Goal: Task Accomplishment & Management: Manage account settings

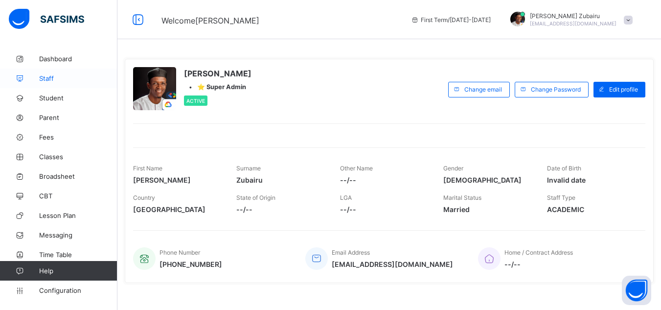
click at [63, 75] on span "Staff" at bounding box center [78, 78] width 78 height 8
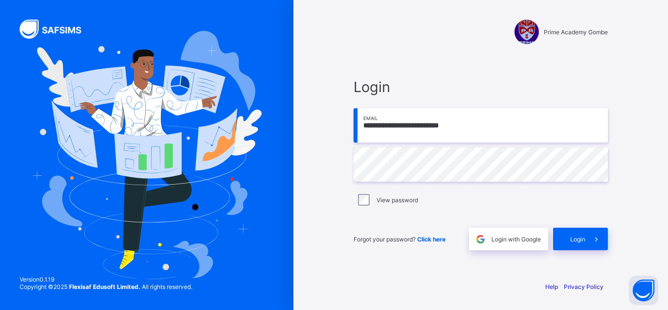
click at [310, 33] on div "**********" at bounding box center [480, 155] width 375 height 310
click at [576, 240] on span "Login" at bounding box center [577, 238] width 15 height 7
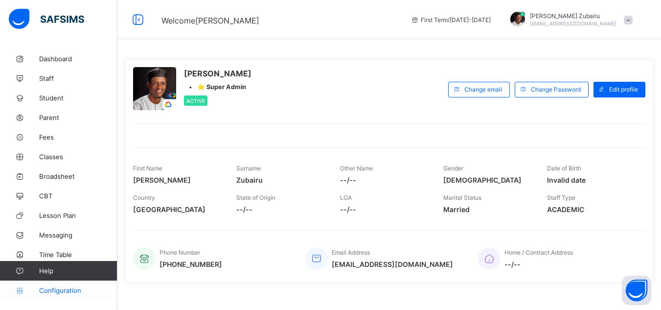
click at [58, 294] on link "Configuration" at bounding box center [58, 290] width 117 height 20
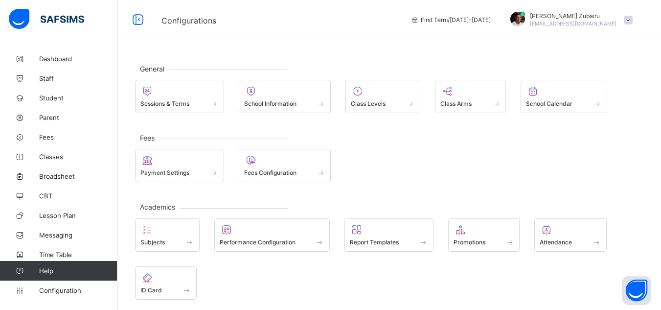
scroll to position [16, 0]
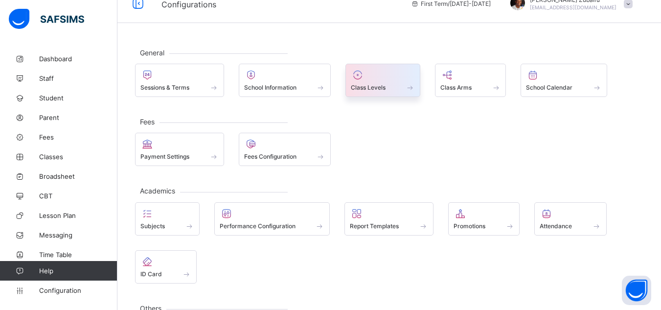
click at [375, 82] on span at bounding box center [383, 82] width 64 height 2
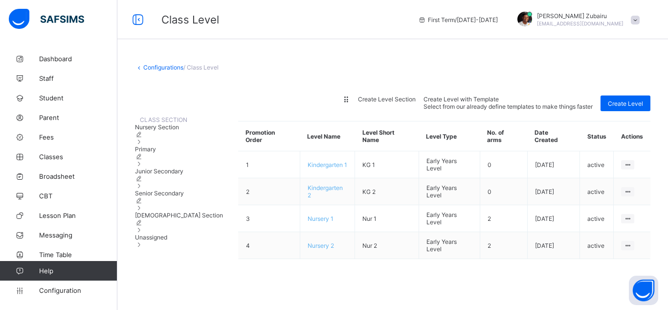
click at [177, 175] on span "Junior Secondary" at bounding box center [159, 170] width 48 height 7
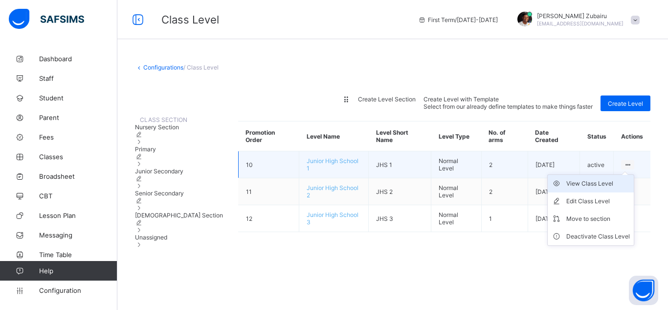
click at [597, 188] on div "View Class Level" at bounding box center [598, 184] width 64 height 10
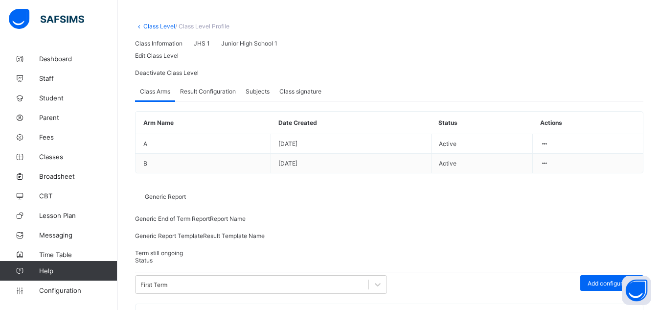
scroll to position [36, 0]
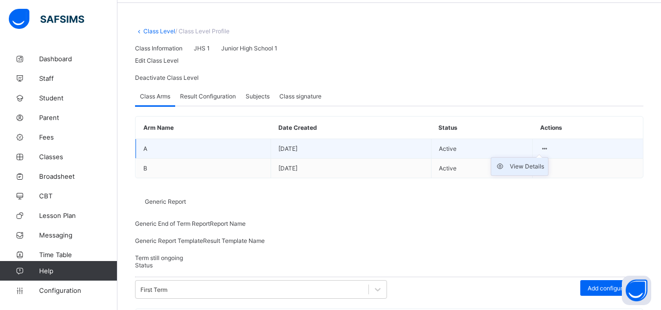
click at [541, 171] on div "View Details" at bounding box center [527, 166] width 34 height 10
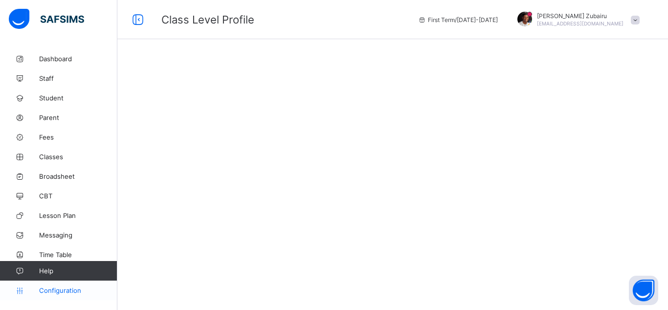
click at [64, 290] on span "Configuration" at bounding box center [78, 290] width 78 height 8
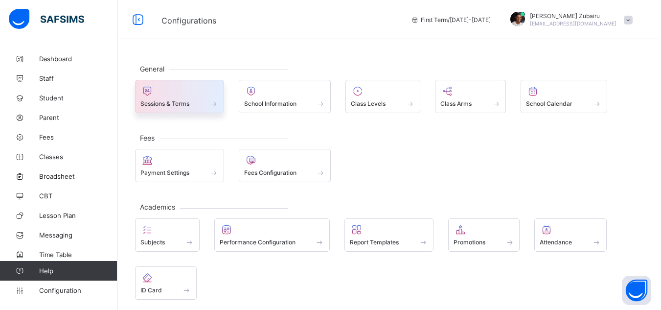
click at [206, 101] on div "Sessions & Terms" at bounding box center [179, 103] width 78 height 8
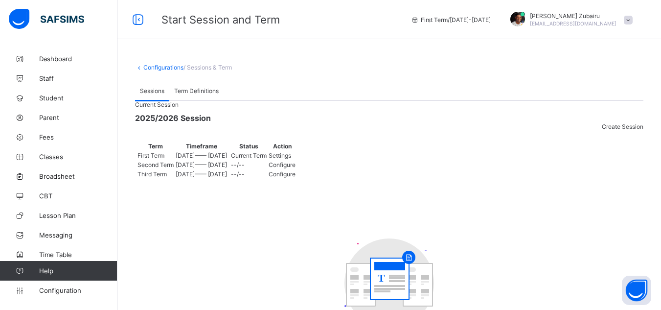
click at [295, 159] on div "Settings" at bounding box center [282, 155] width 27 height 7
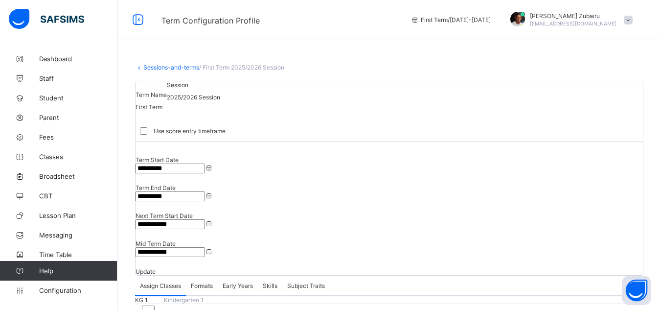
click at [205, 282] on span "Formats" at bounding box center [202, 285] width 22 height 7
click at [165, 282] on span "Assign Classes" at bounding box center [160, 285] width 41 height 7
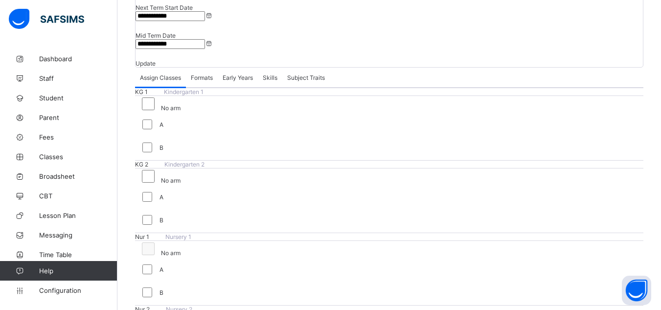
scroll to position [205, 0]
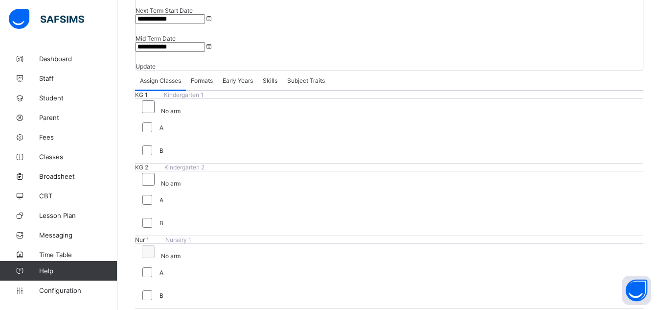
click at [203, 77] on span "Formats" at bounding box center [202, 80] width 22 height 7
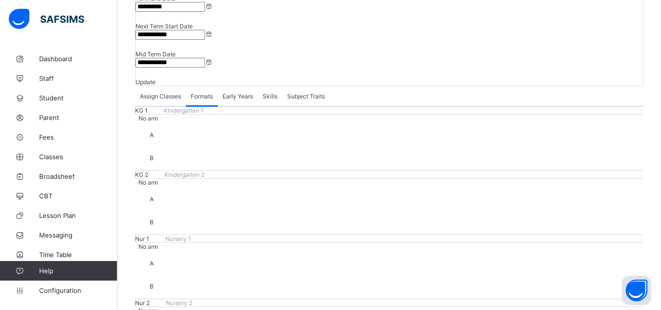
scroll to position [189, 0]
click at [243, 87] on div "Early Years" at bounding box center [238, 97] width 40 height 20
click at [274, 93] on span "Skills" at bounding box center [270, 96] width 15 height 7
click at [305, 93] on span "Subject Traits" at bounding box center [306, 96] width 38 height 7
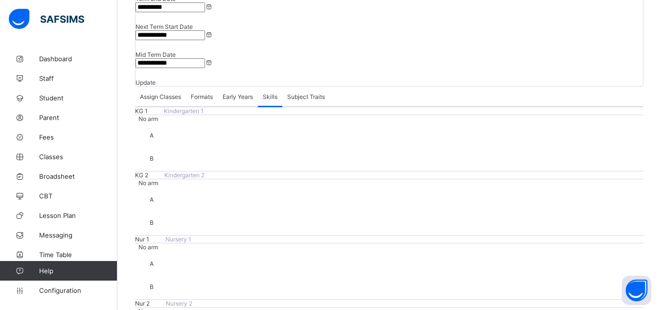
scroll to position [175, 0]
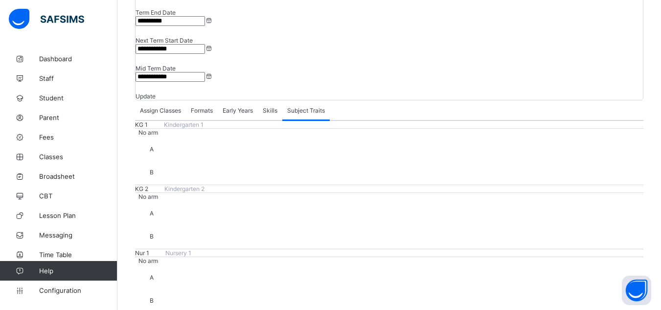
click at [68, 289] on span "Configuration" at bounding box center [78, 290] width 78 height 8
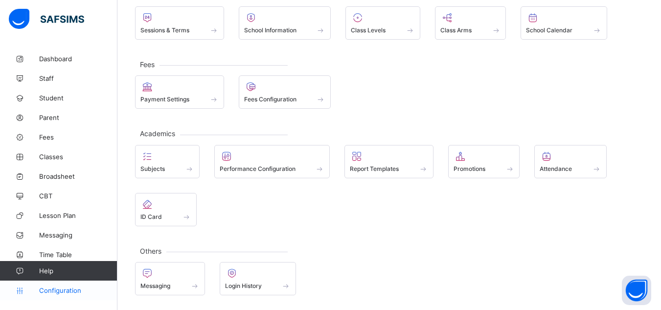
scroll to position [73, 0]
click at [48, 149] on link "Classes" at bounding box center [58, 157] width 117 height 20
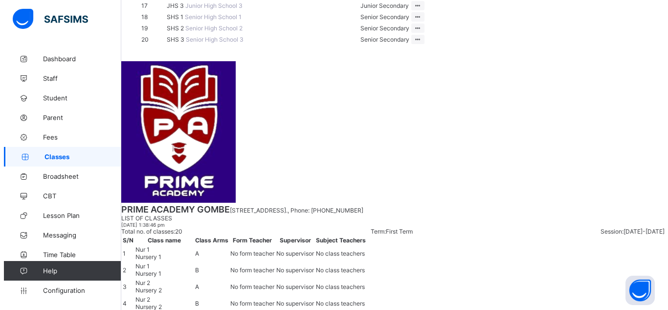
scroll to position [363, 0]
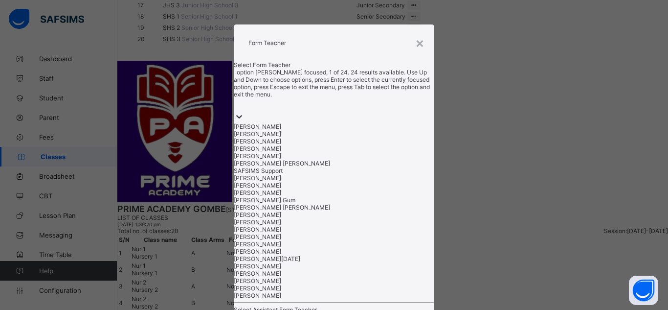
click at [393, 123] on div at bounding box center [334, 110] width 201 height 25
click at [307, 196] on div "[PERSON_NAME]" at bounding box center [334, 192] width 201 height 7
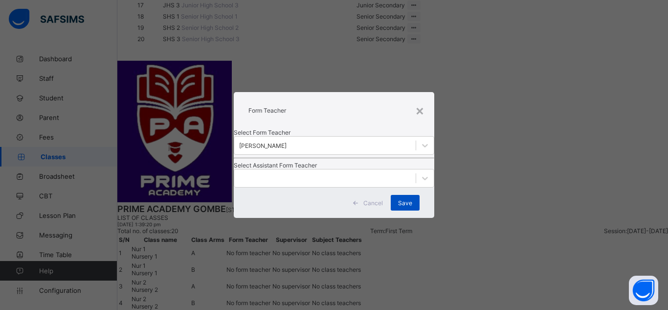
click at [409, 206] on span "Save" at bounding box center [405, 202] width 14 height 7
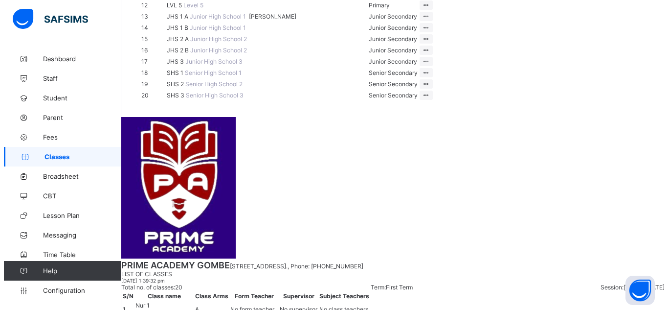
scroll to position [308, 0]
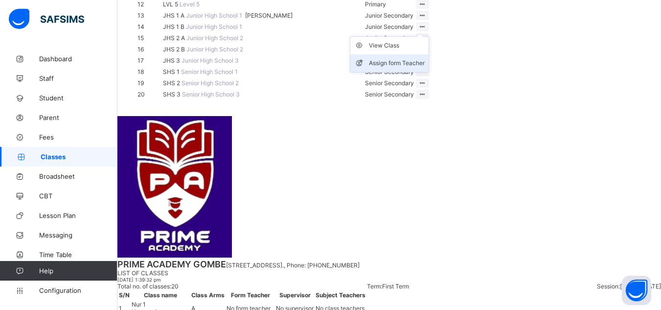
click at [428, 72] on li "Assign form Teacher" at bounding box center [389, 63] width 78 height 18
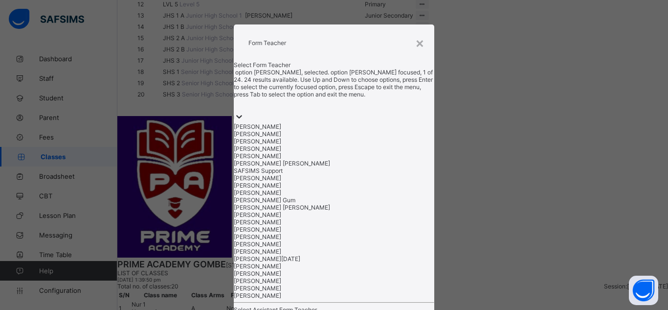
click at [394, 112] on div at bounding box center [334, 105] width 201 height 14
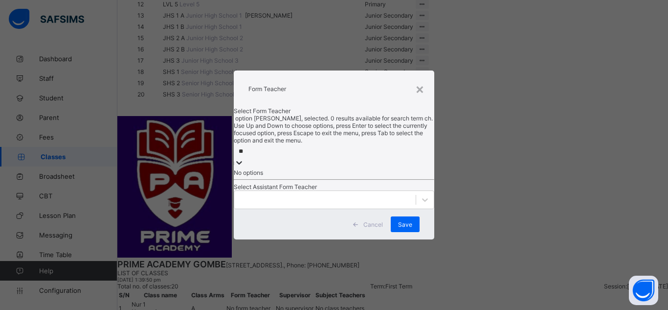
scroll to position [0, 0]
type input "*"
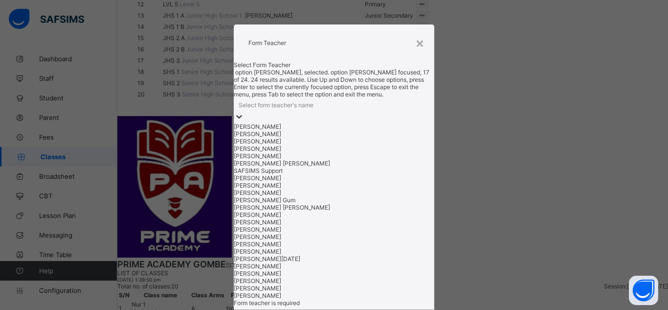
scroll to position [217, 0]
click at [421, 51] on div "×" at bounding box center [419, 42] width 9 height 17
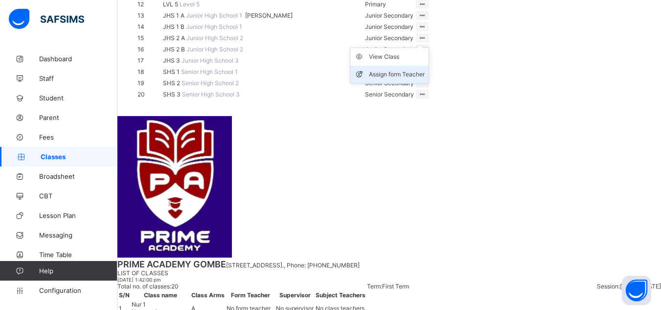
click at [425, 79] on div "Assign form Teacher" at bounding box center [397, 74] width 56 height 10
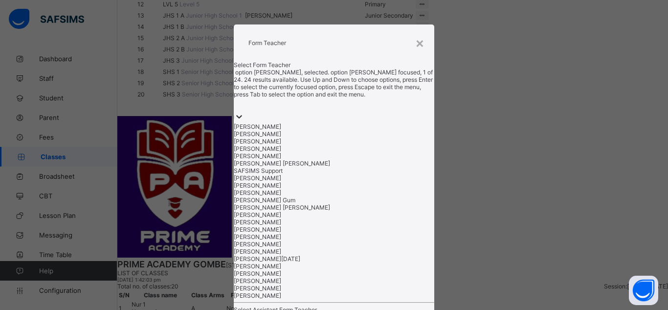
click at [316, 112] on div at bounding box center [334, 105] width 201 height 14
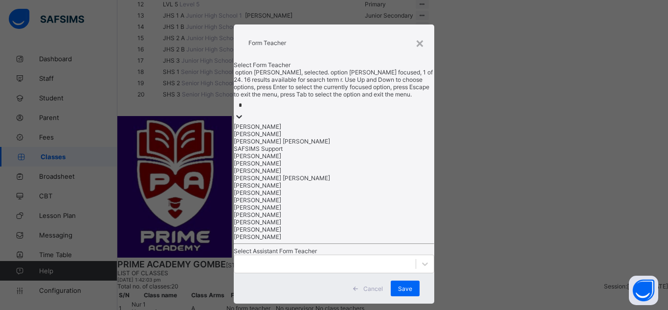
type input "**"
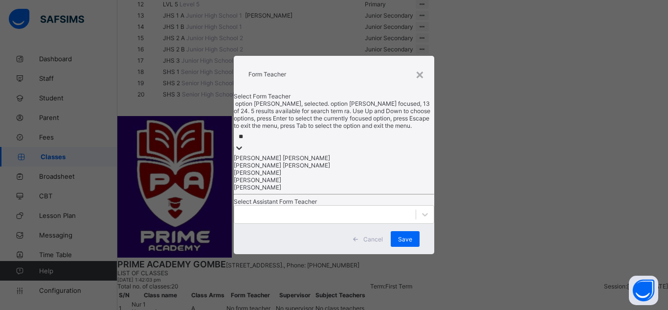
click at [317, 176] on div "[PERSON_NAME]" at bounding box center [334, 172] width 201 height 7
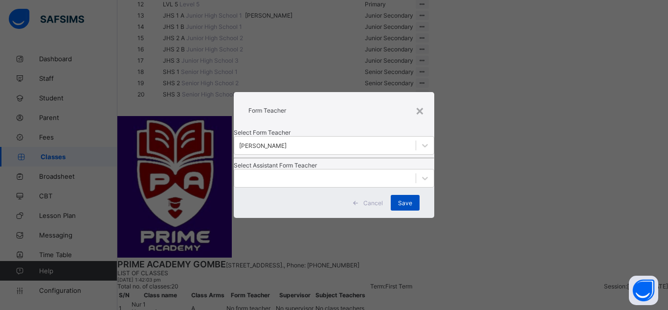
click at [406, 206] on span "Save" at bounding box center [405, 202] width 14 height 7
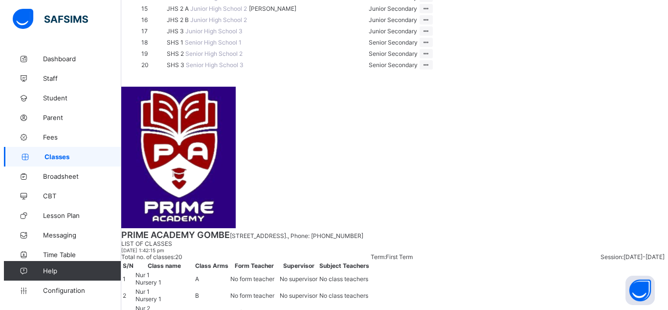
scroll to position [342, 0]
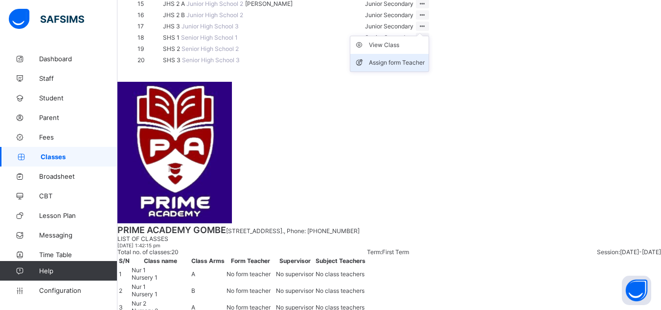
click at [425, 68] on div "Assign form Teacher" at bounding box center [397, 63] width 56 height 10
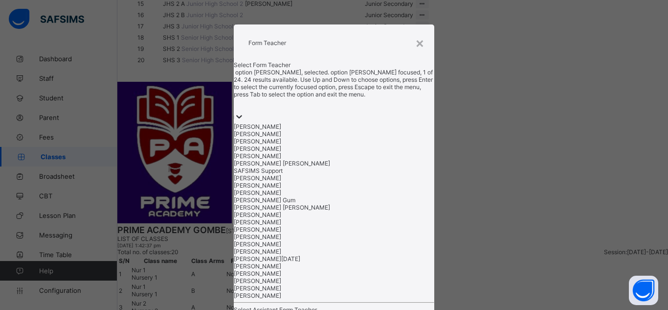
click at [287, 119] on div at bounding box center [334, 110] width 201 height 25
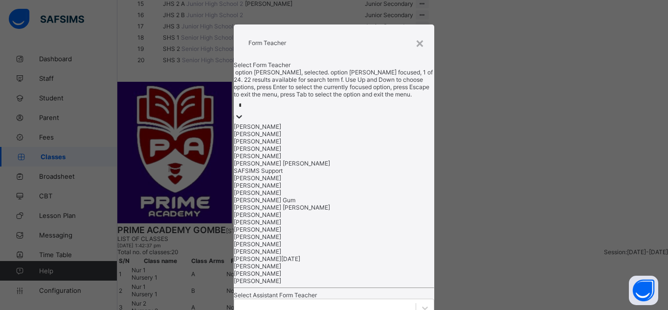
type input "**"
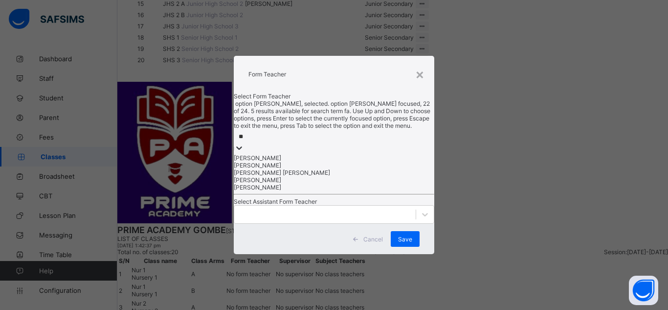
click at [295, 191] on div "[PERSON_NAME]" at bounding box center [334, 186] width 201 height 7
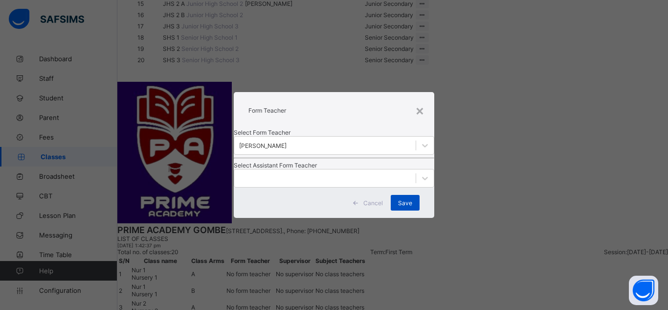
click at [410, 206] on span "Save" at bounding box center [405, 202] width 14 height 7
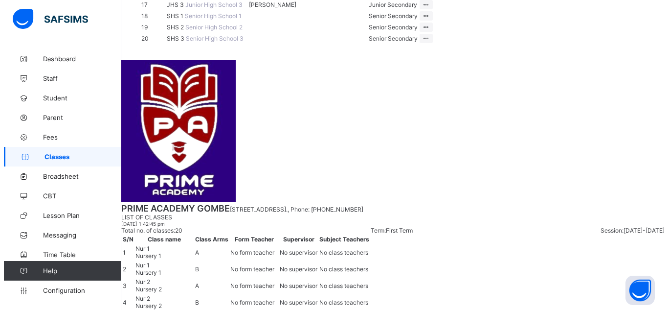
scroll to position [368, 0]
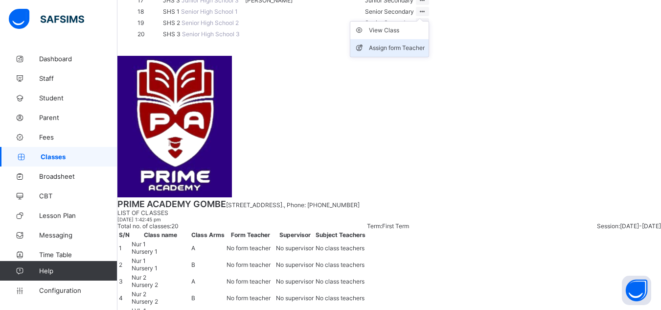
click at [425, 53] on div "Assign form Teacher" at bounding box center [397, 48] width 56 height 10
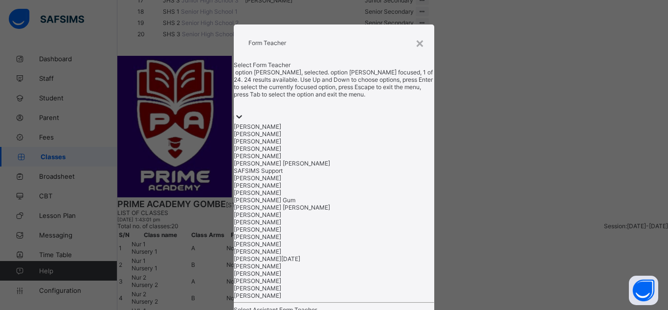
click at [349, 112] on div at bounding box center [334, 105] width 201 height 14
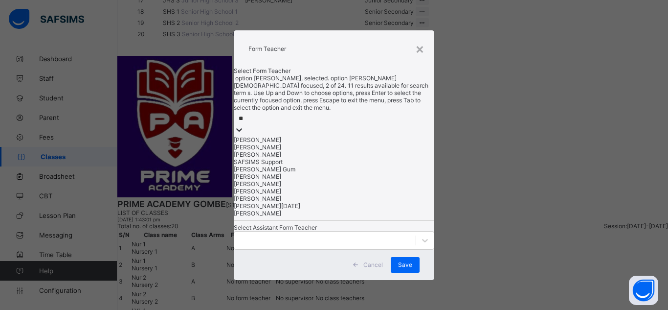
scroll to position [0, 0]
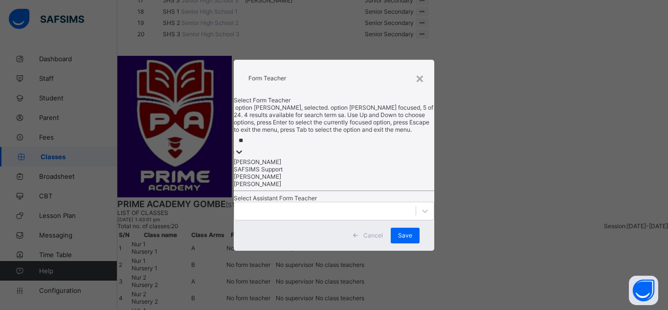
type input "***"
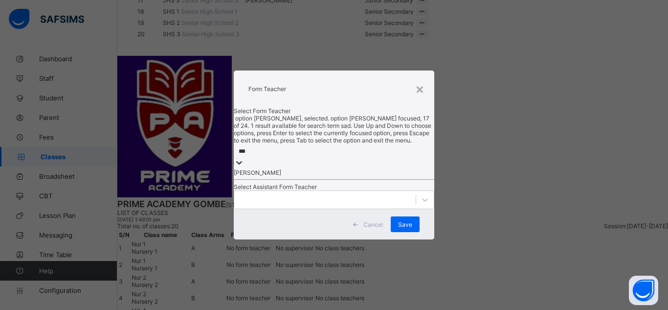
click at [327, 169] on div "[PERSON_NAME]" at bounding box center [334, 172] width 201 height 7
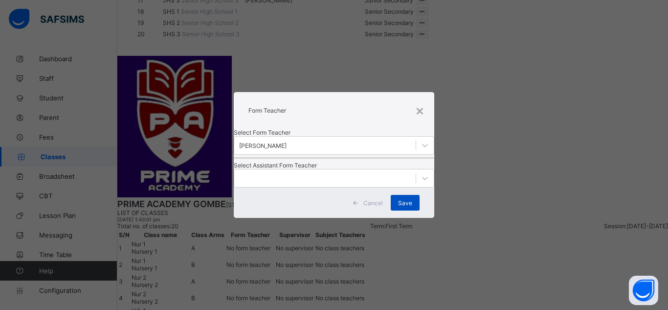
click at [402, 206] on span "Save" at bounding box center [405, 202] width 14 height 7
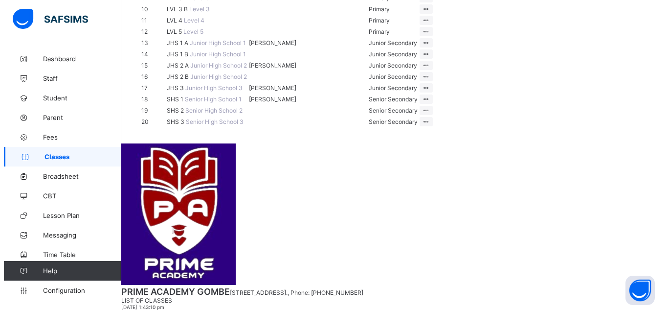
scroll to position [368, 0]
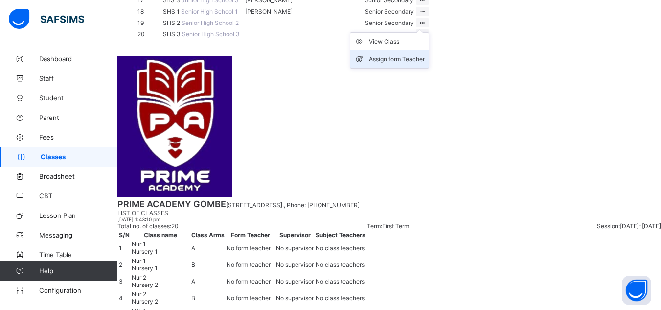
click at [425, 64] on div "Assign form Teacher" at bounding box center [397, 59] width 56 height 10
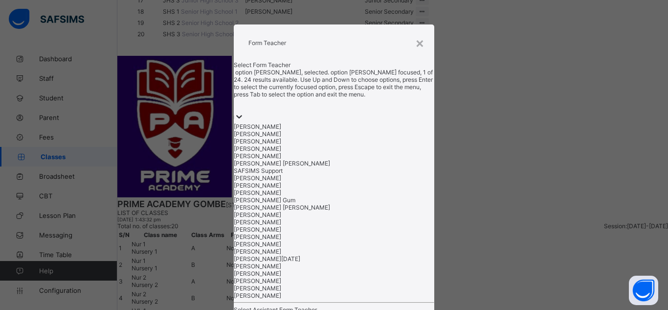
click at [369, 112] on div at bounding box center [334, 105] width 201 height 14
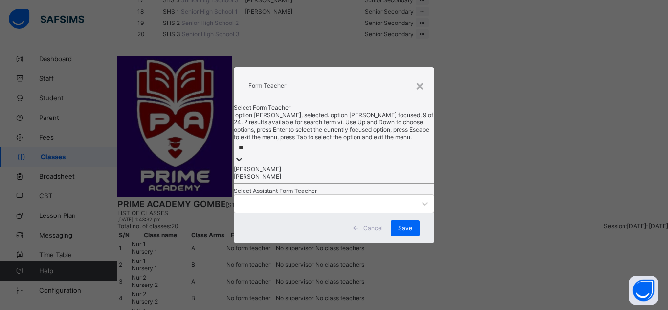
type input "***"
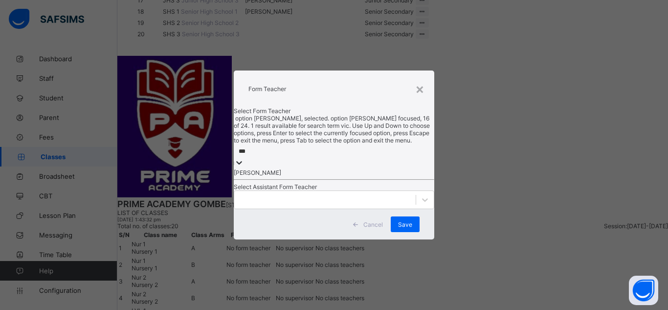
click at [319, 169] on div "[PERSON_NAME]" at bounding box center [334, 172] width 201 height 7
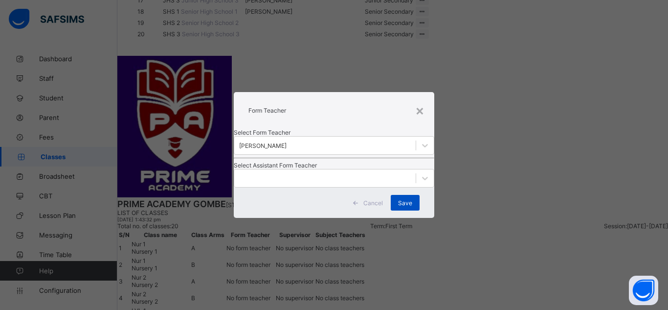
click at [401, 206] on span "Save" at bounding box center [405, 202] width 14 height 7
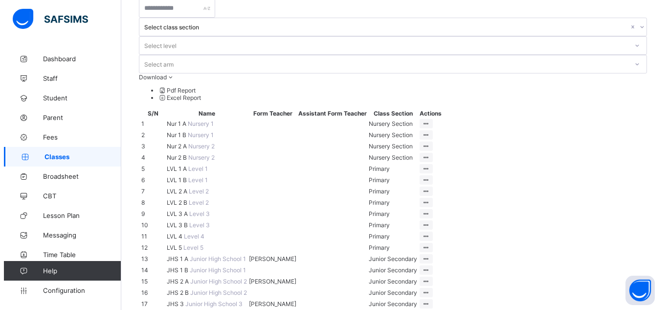
scroll to position [65, 0]
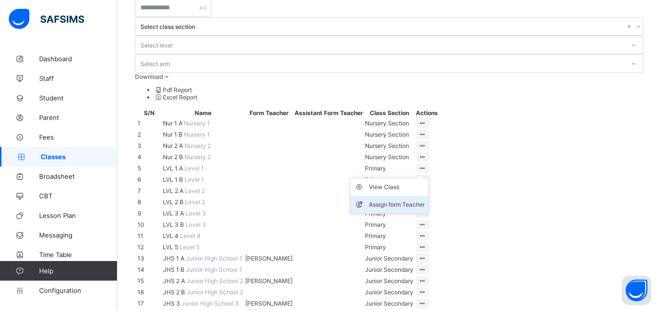
click at [425, 204] on div "Assign form Teacher" at bounding box center [397, 205] width 56 height 10
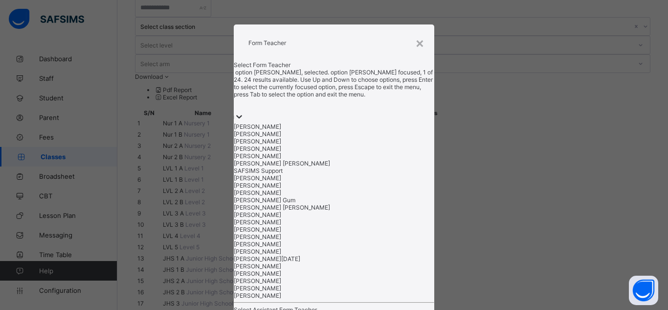
click at [302, 112] on div at bounding box center [334, 105] width 201 height 14
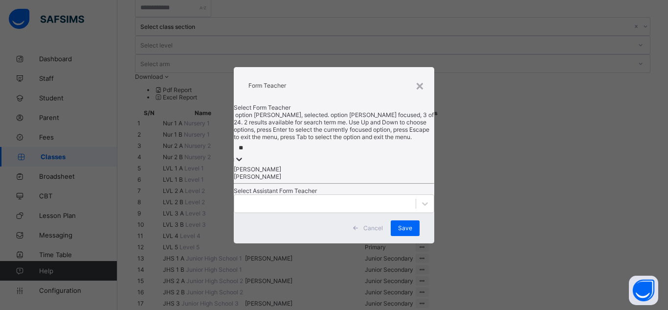
type input "***"
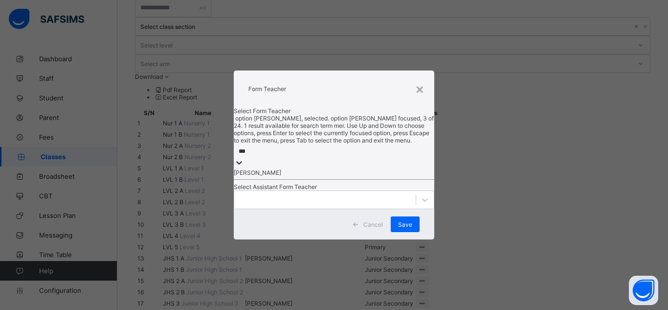
click at [289, 169] on div "[PERSON_NAME]" at bounding box center [334, 172] width 201 height 7
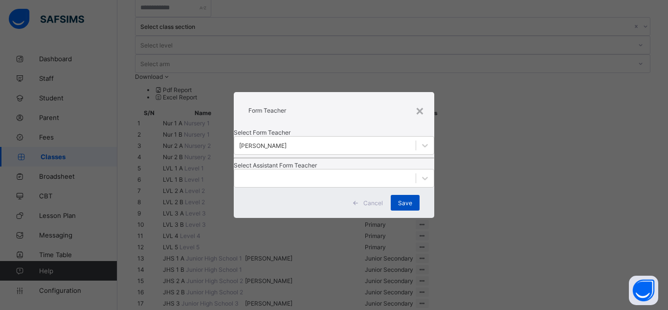
click at [403, 206] on span "Save" at bounding box center [405, 202] width 14 height 7
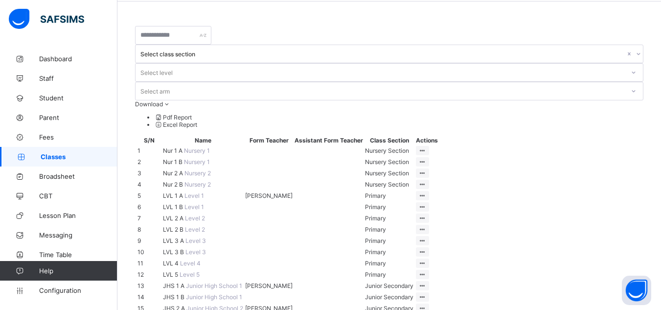
scroll to position [38, 0]
click at [425, 248] on div "Assign form Teacher" at bounding box center [397, 243] width 56 height 10
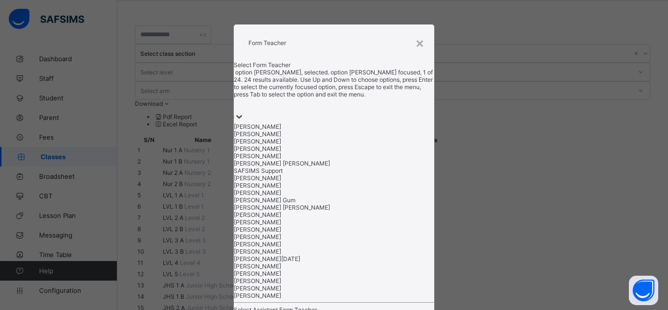
click at [326, 112] on div at bounding box center [334, 105] width 201 height 14
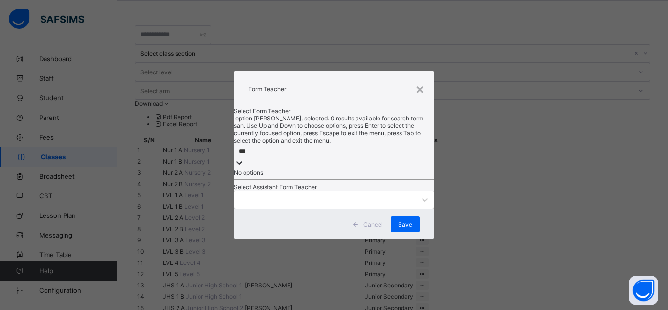
type input "***"
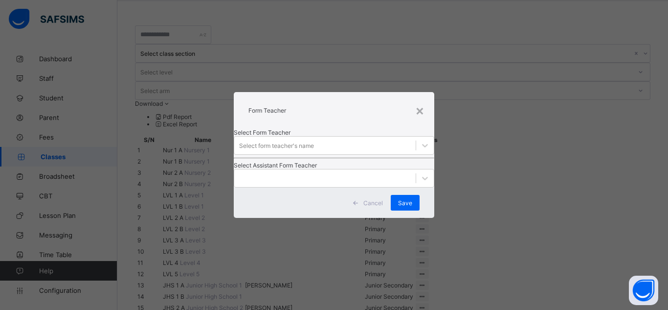
click at [375, 210] on div "Cancel" at bounding box center [369, 203] width 44 height 16
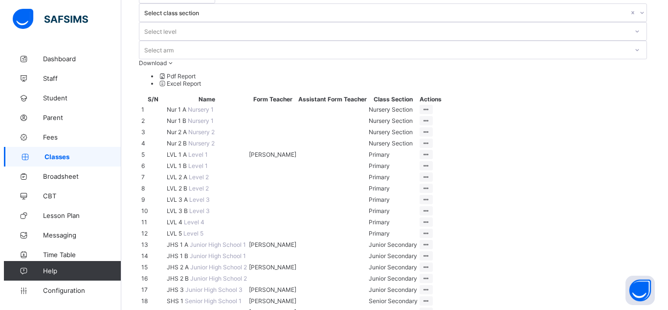
scroll to position [79, 0]
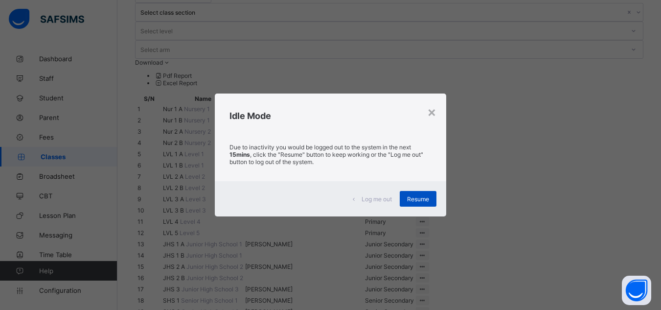
click at [427, 195] on span "Resume" at bounding box center [418, 198] width 22 height 7
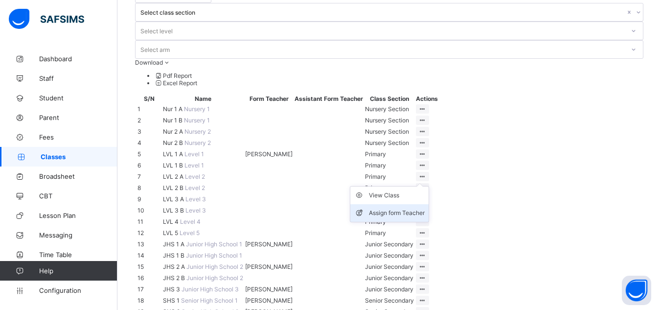
click at [425, 218] on div "Assign form Teacher" at bounding box center [397, 213] width 56 height 10
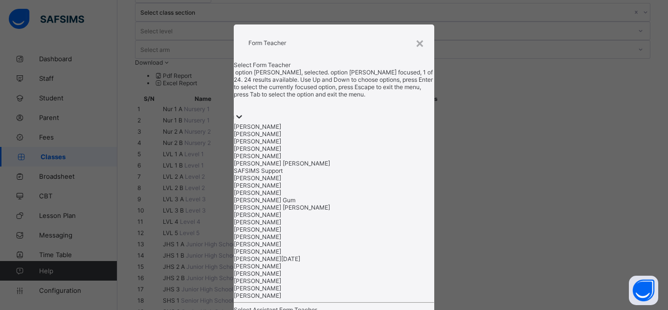
click at [372, 112] on div at bounding box center [334, 105] width 201 height 14
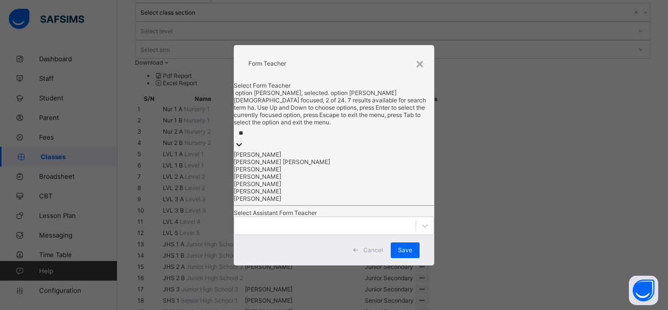
type input "***"
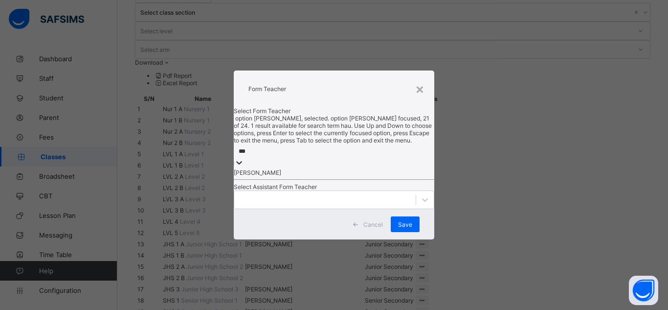
click at [341, 169] on div "[PERSON_NAME]" at bounding box center [334, 172] width 201 height 7
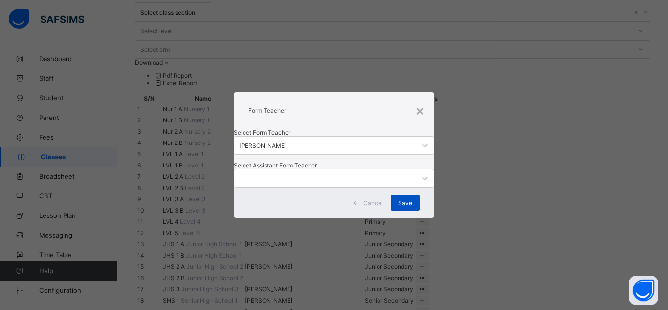
click at [409, 206] on span "Save" at bounding box center [405, 202] width 14 height 7
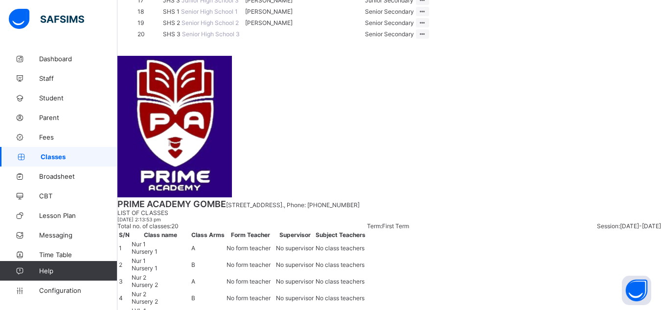
scroll to position [0, 0]
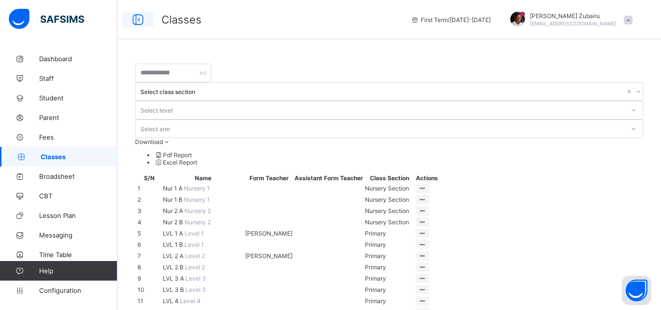
click at [140, 18] on icon at bounding box center [138, 20] width 17 height 14
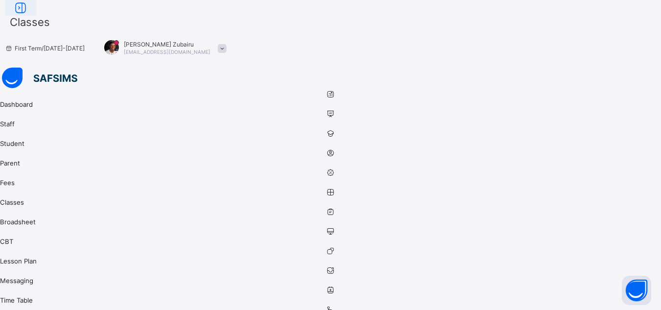
click at [29, 15] on icon at bounding box center [20, 8] width 17 height 14
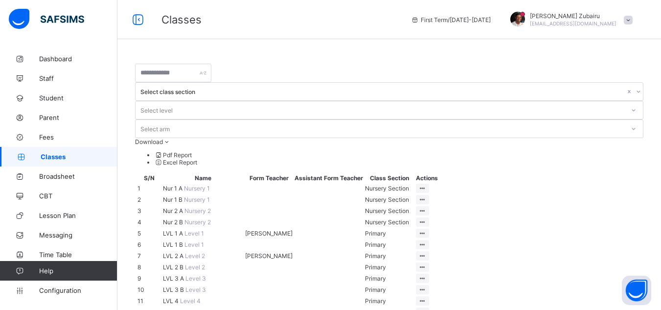
click at [49, 163] on link "Classes" at bounding box center [58, 157] width 117 height 20
click at [66, 286] on link "Configuration" at bounding box center [58, 290] width 117 height 20
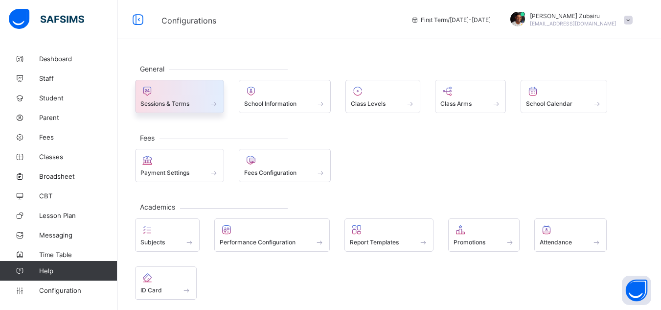
click at [201, 93] on div at bounding box center [179, 91] width 78 height 12
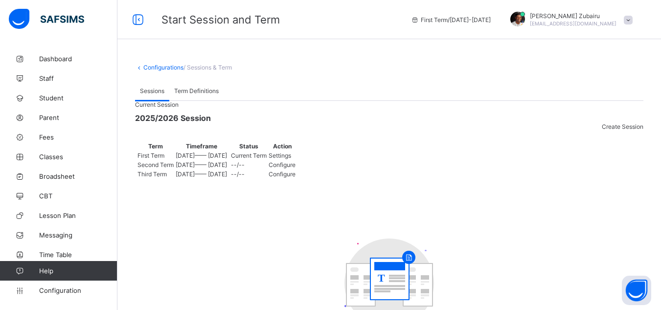
click at [291, 159] on span "Settings" at bounding box center [280, 155] width 23 height 7
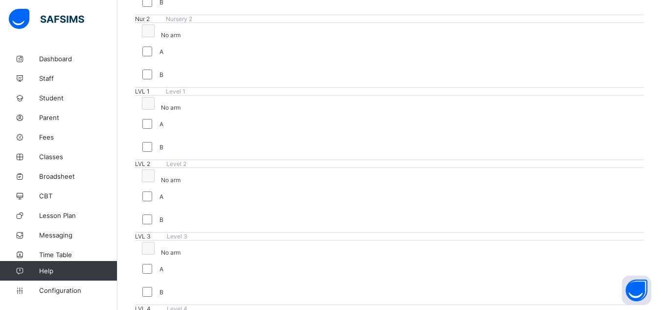
scroll to position [498, 0]
click at [77, 151] on link "Classes" at bounding box center [58, 157] width 117 height 20
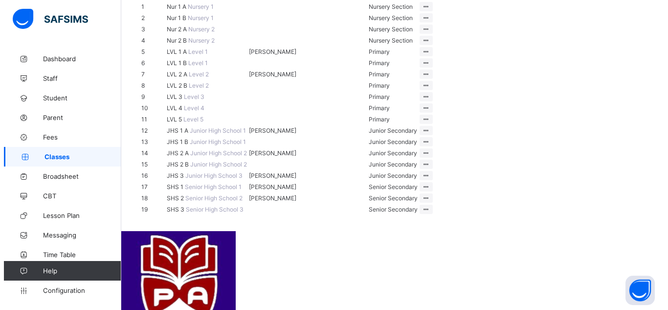
scroll to position [182, 0]
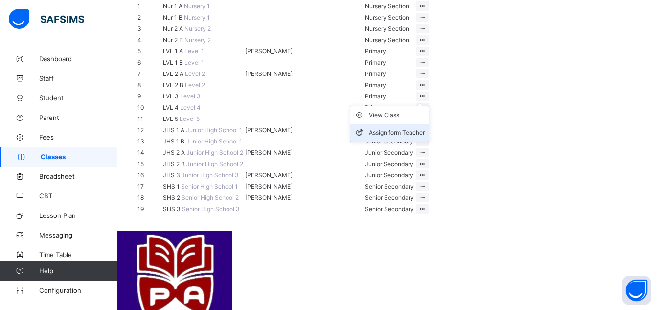
click at [425, 137] on div "Assign form Teacher" at bounding box center [397, 133] width 56 height 10
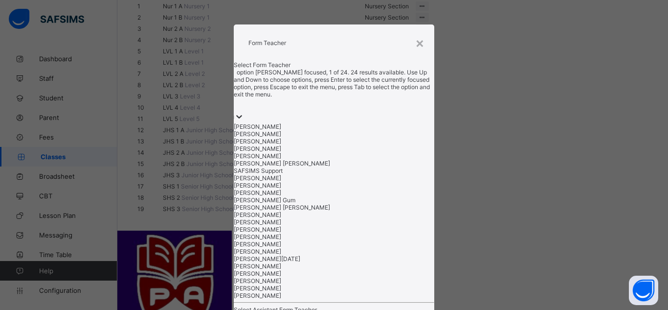
click at [305, 112] on div at bounding box center [334, 105] width 201 height 14
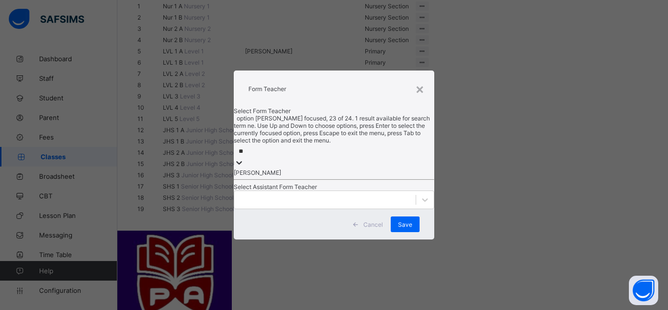
type input "***"
click at [293, 169] on div "[PERSON_NAME]" at bounding box center [334, 172] width 201 height 7
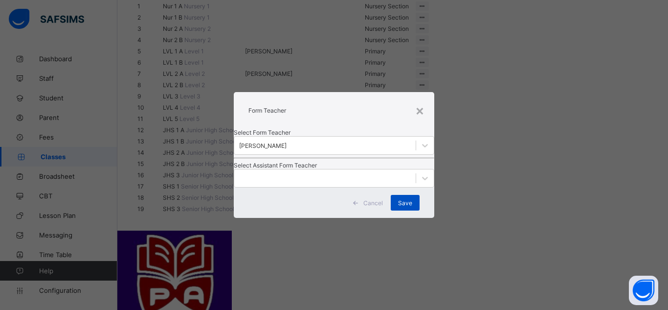
click at [401, 206] on span "Save" at bounding box center [405, 202] width 14 height 7
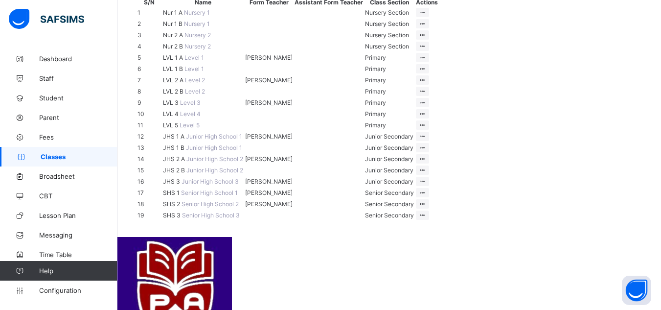
scroll to position [176, 0]
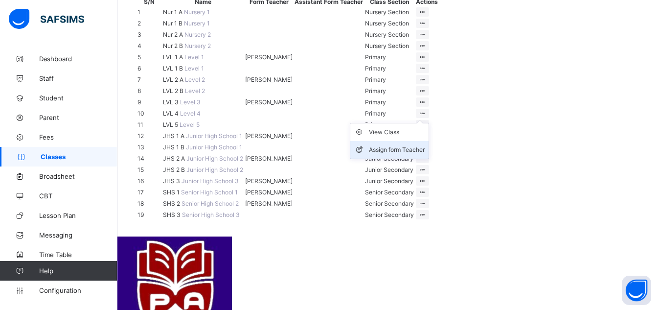
click at [425, 155] on div "Assign form Teacher" at bounding box center [397, 150] width 56 height 10
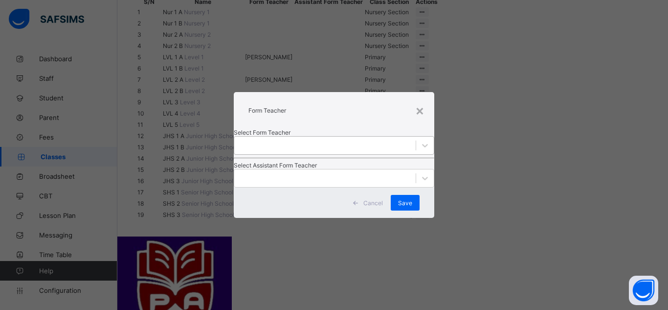
click at [361, 138] on div at bounding box center [324, 145] width 181 height 14
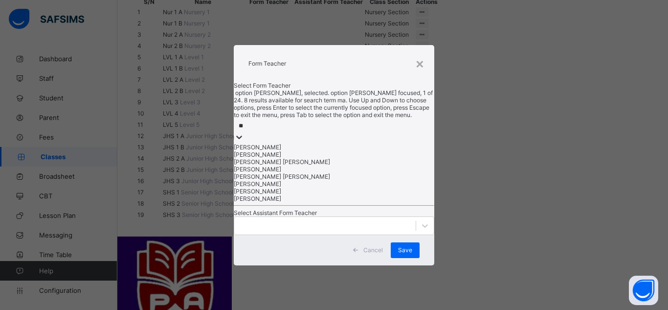
type input "*"
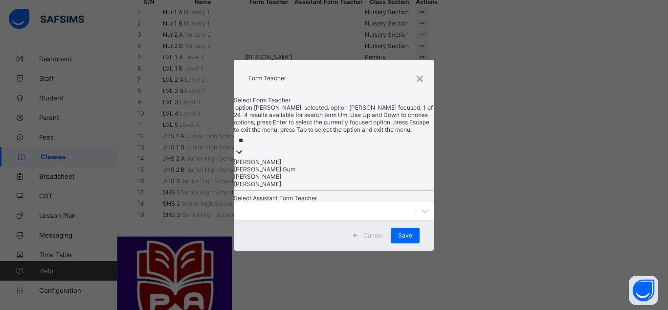
type input "*"
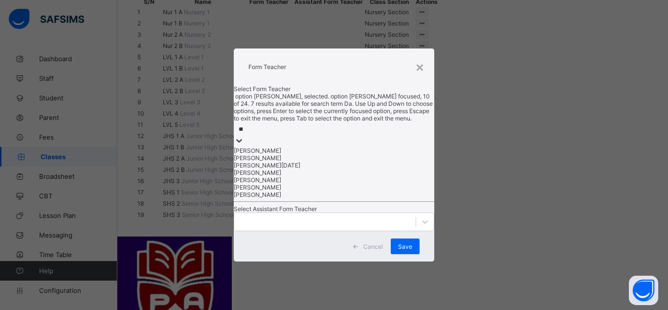
type input "*"
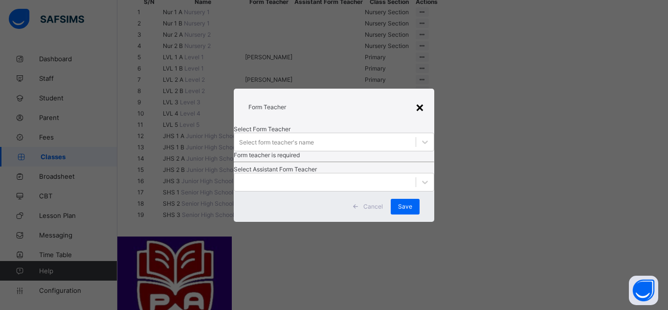
click at [421, 98] on div "×" at bounding box center [419, 106] width 9 height 17
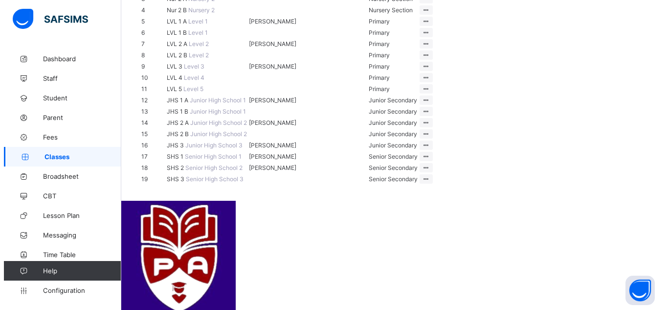
scroll to position [214, 0]
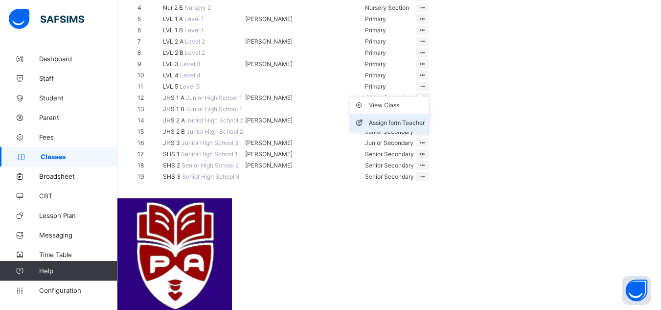
click at [425, 128] on div "Assign form Teacher" at bounding box center [397, 123] width 56 height 10
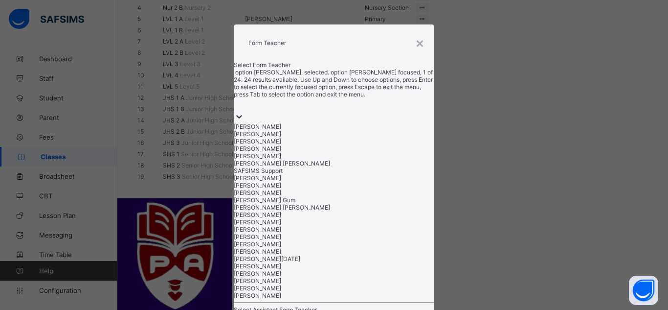
click at [381, 112] on div at bounding box center [334, 105] width 201 height 14
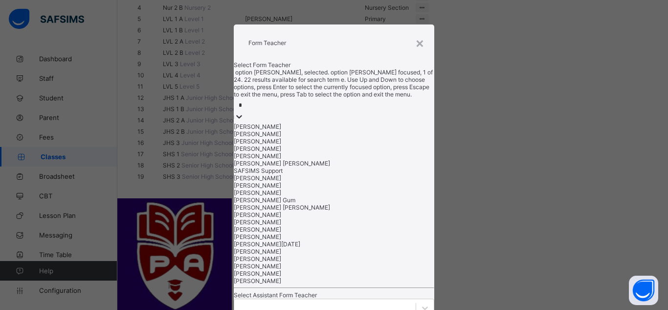
type input "**"
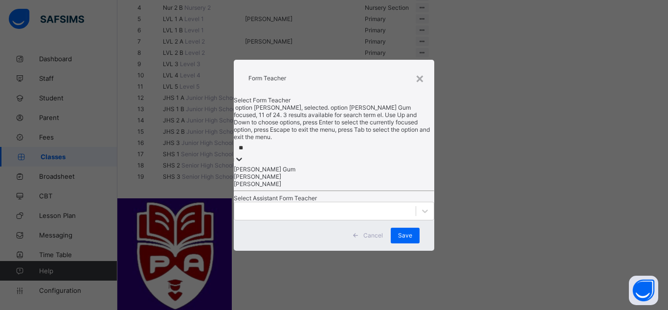
click at [337, 165] on div "[PERSON_NAME] Gum" at bounding box center [334, 168] width 201 height 7
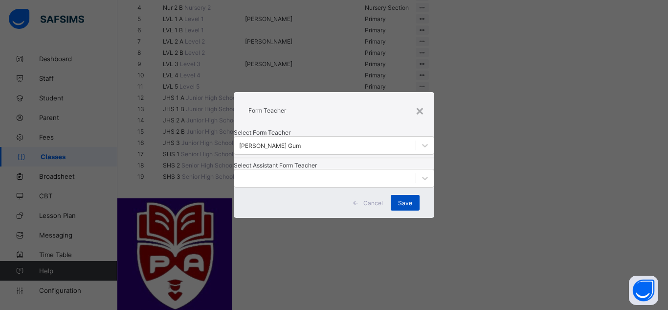
click at [403, 206] on span "Save" at bounding box center [405, 202] width 14 height 7
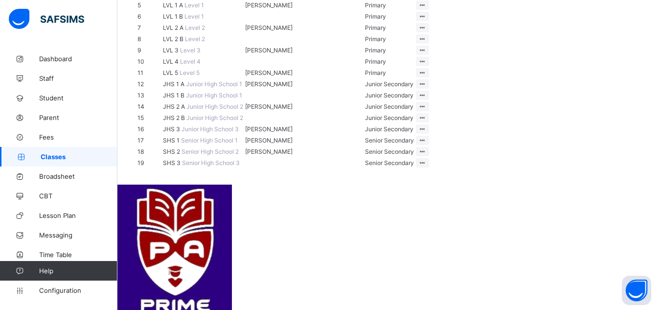
scroll to position [228, 0]
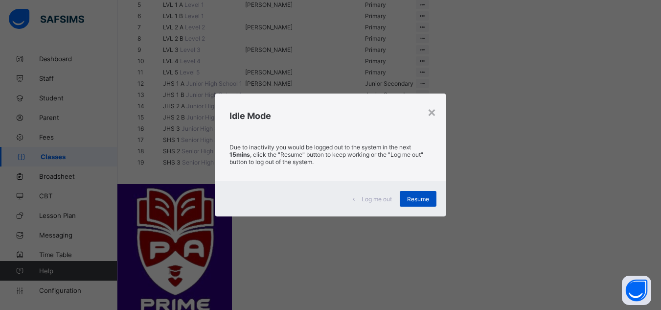
click at [417, 195] on span "Resume" at bounding box center [418, 198] width 22 height 7
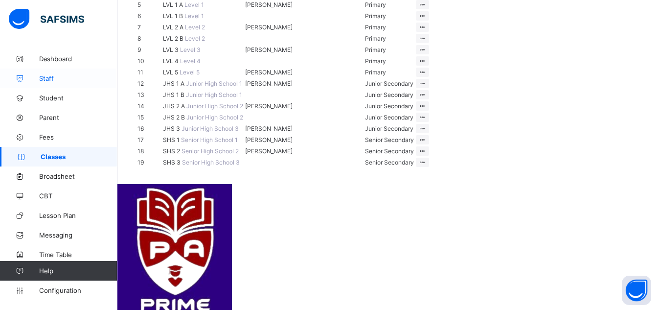
click at [69, 86] on link "Staff" at bounding box center [58, 78] width 117 height 20
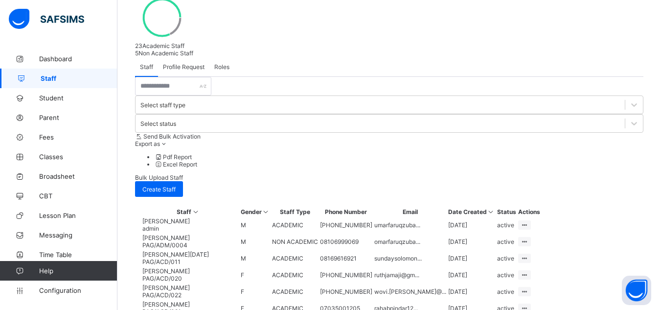
scroll to position [283, 0]
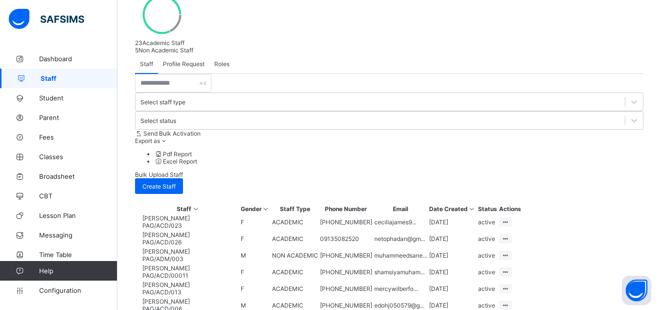
scroll to position [229, 0]
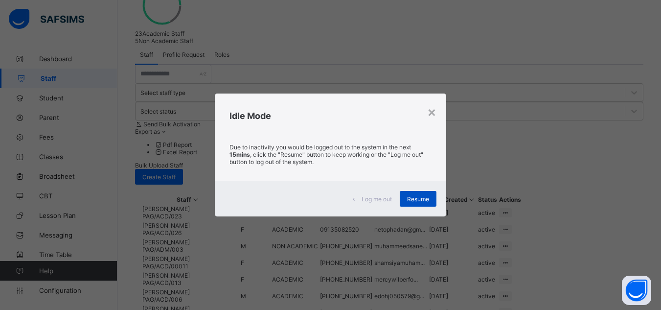
click at [432, 204] on div "Resume" at bounding box center [418, 199] width 37 height 16
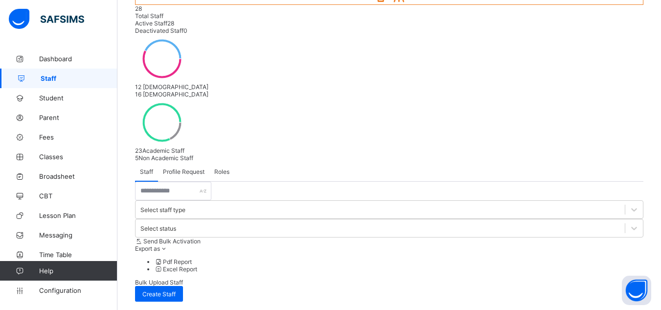
scroll to position [0, 0]
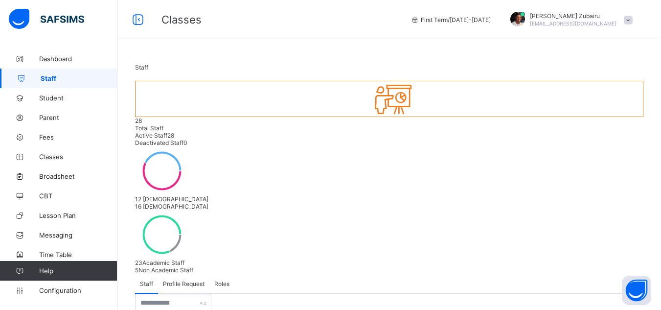
drag, startPoint x: 417, startPoint y: 178, endPoint x: 383, endPoint y: 165, distance: 35.8
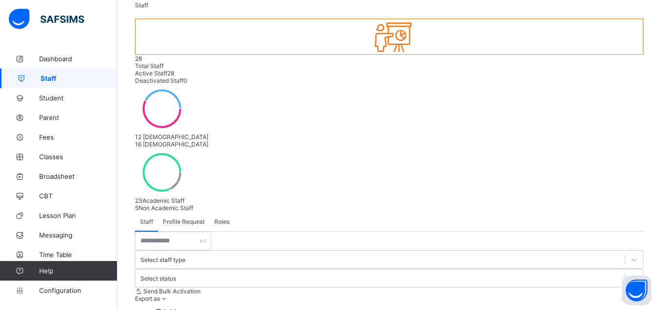
scroll to position [61, 0]
click at [60, 79] on span "Staff" at bounding box center [79, 78] width 77 height 8
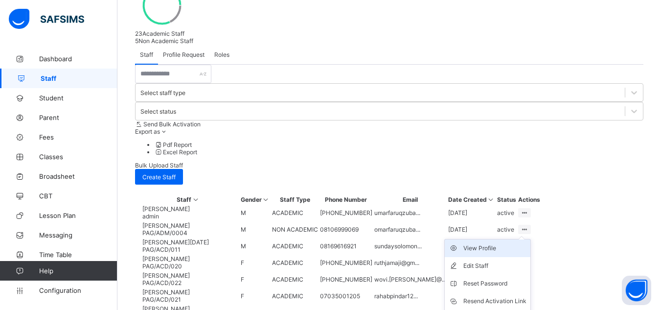
click at [526, 243] on div "View Profile" at bounding box center [494, 248] width 63 height 10
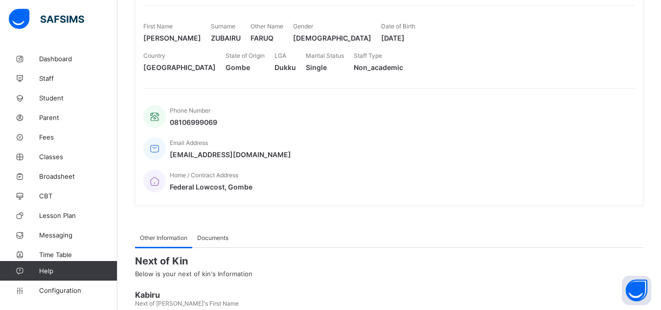
scroll to position [166, 0]
click at [67, 291] on span "Configuration" at bounding box center [78, 290] width 78 height 8
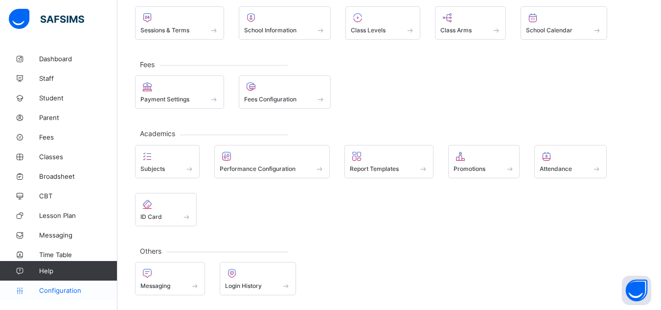
scroll to position [73, 0]
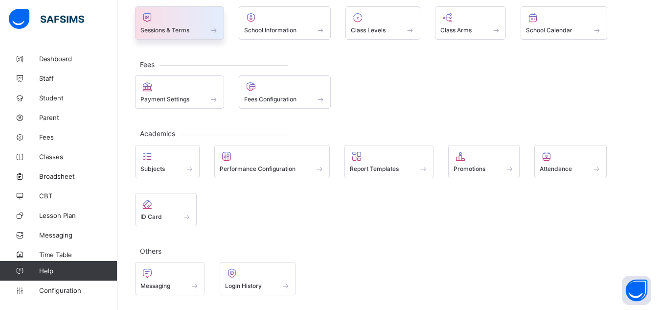
click at [208, 35] on div "Sessions & Terms" at bounding box center [179, 22] width 89 height 33
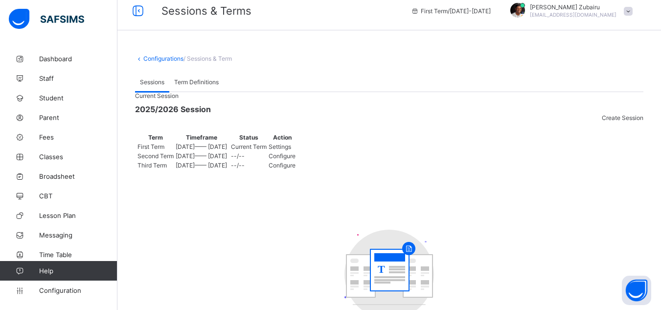
scroll to position [166, 0]
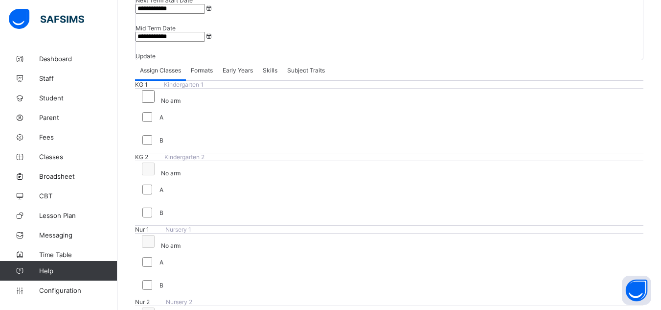
scroll to position [214, 0]
click at [69, 155] on span "Classes" at bounding box center [78, 157] width 78 height 8
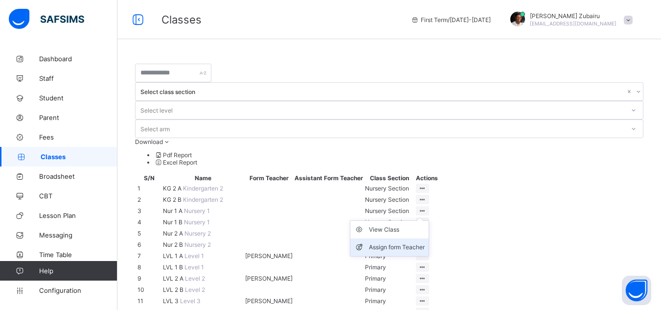
click at [425, 242] on div "Assign form Teacher" at bounding box center [397, 247] width 56 height 10
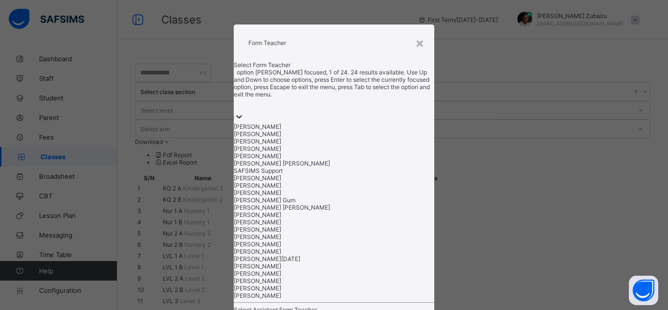
click at [356, 112] on div at bounding box center [334, 105] width 201 height 14
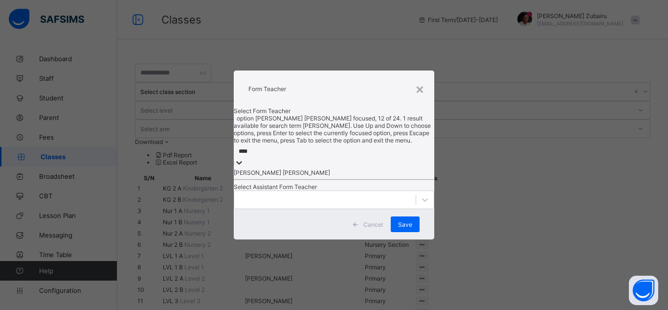
type input "*****"
click at [305, 169] on div "[PERSON_NAME] [PERSON_NAME]" at bounding box center [334, 172] width 201 height 7
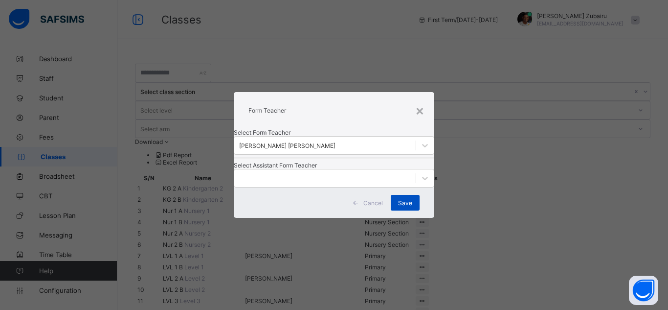
click at [406, 206] on span "Save" at bounding box center [405, 202] width 14 height 7
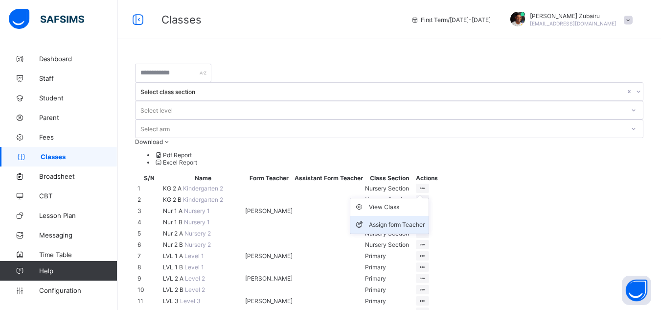
click at [425, 220] on div "Assign form Teacher" at bounding box center [397, 225] width 56 height 10
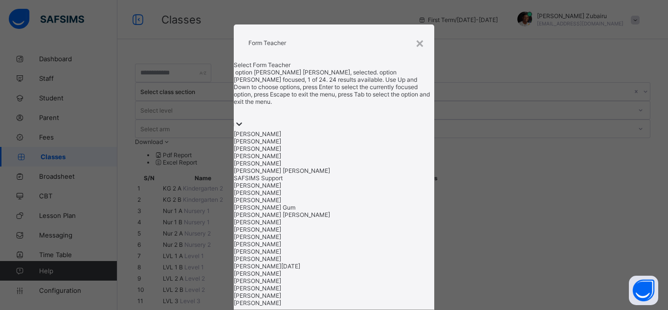
click at [367, 119] on div at bounding box center [334, 112] width 201 height 14
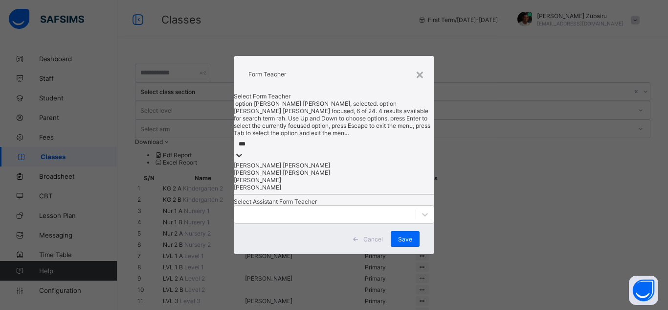
type input "****"
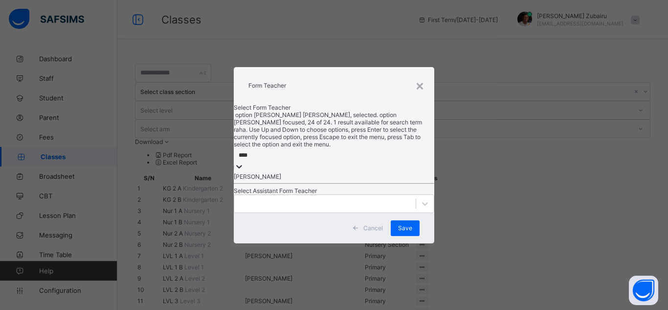
click at [316, 173] on div "[PERSON_NAME]" at bounding box center [334, 176] width 201 height 7
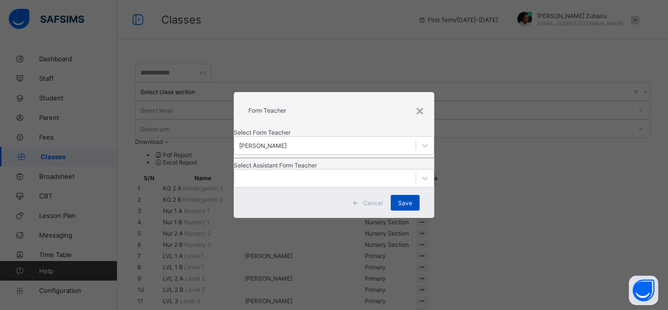
click at [405, 210] on div "Save" at bounding box center [405, 203] width 29 height 16
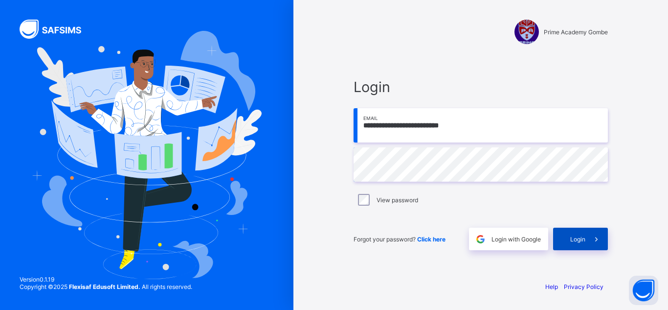
click at [576, 244] on div "Login" at bounding box center [580, 238] width 55 height 23
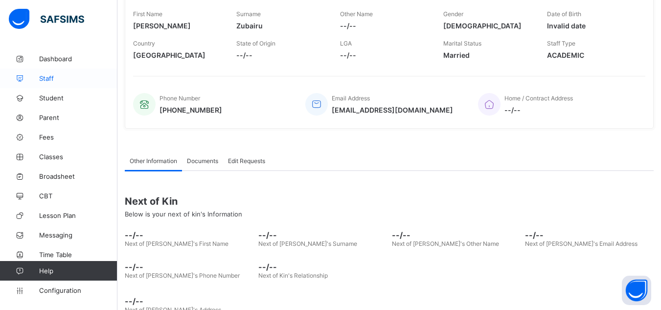
scroll to position [155, 0]
click at [62, 73] on link "Staff" at bounding box center [58, 78] width 117 height 20
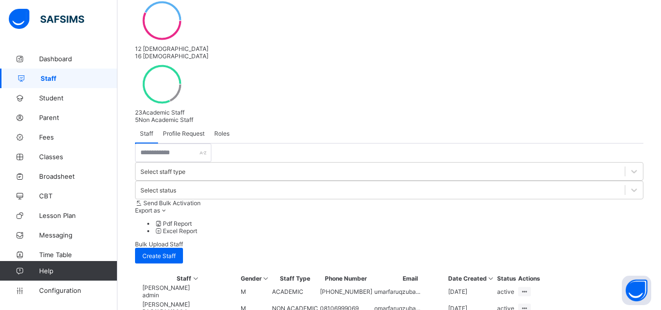
scroll to position [283, 0]
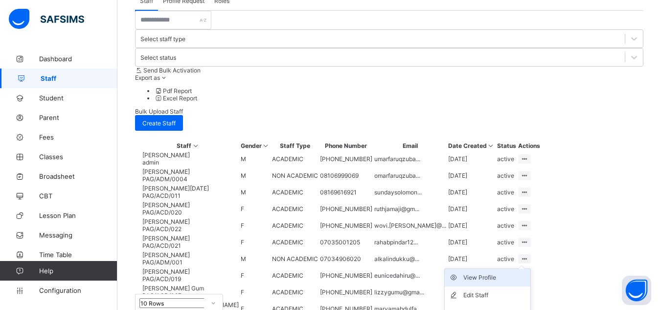
click at [526, 272] on div "View Profile" at bounding box center [494, 277] width 63 height 10
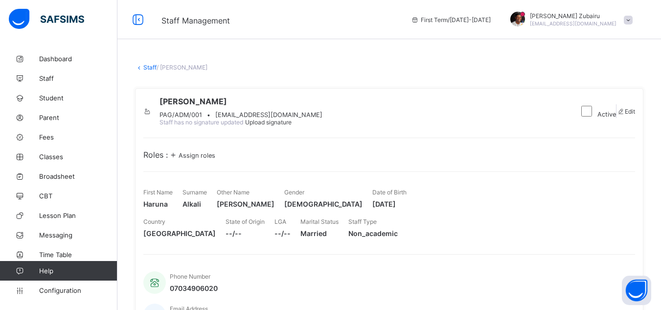
click at [213, 159] on span "Assign roles" at bounding box center [197, 155] width 37 height 7
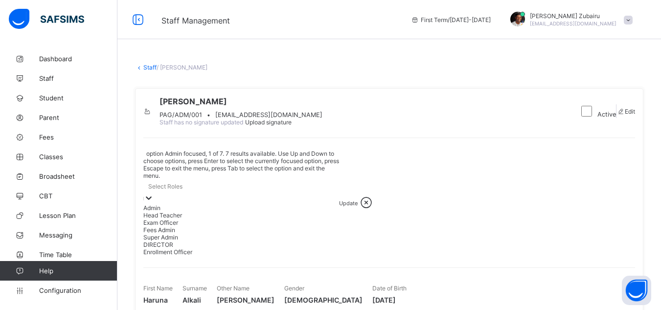
click at [213, 179] on div "Select Roles" at bounding box center [241, 186] width 196 height 14
type input "*"
type input "**"
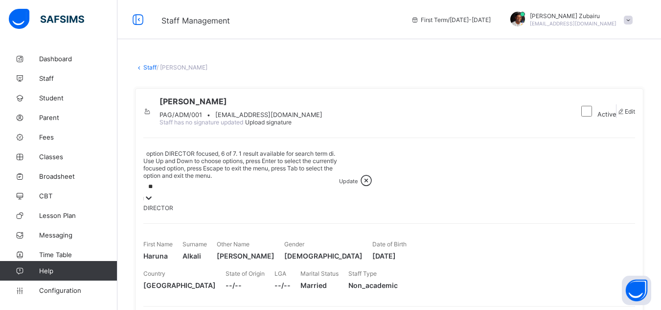
click at [187, 204] on div "DIRECTOR" at bounding box center [241, 207] width 196 height 7
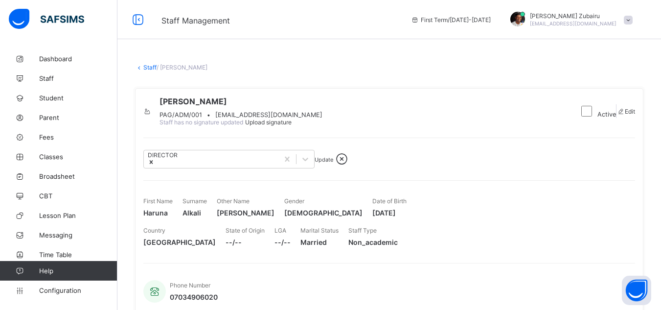
click at [333, 163] on span "Update" at bounding box center [324, 159] width 19 height 7
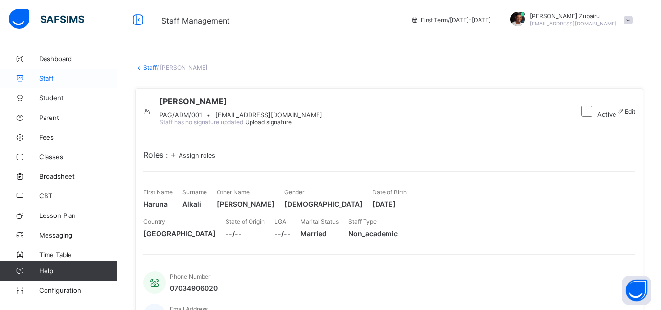
click at [57, 81] on span "Staff" at bounding box center [78, 78] width 78 height 8
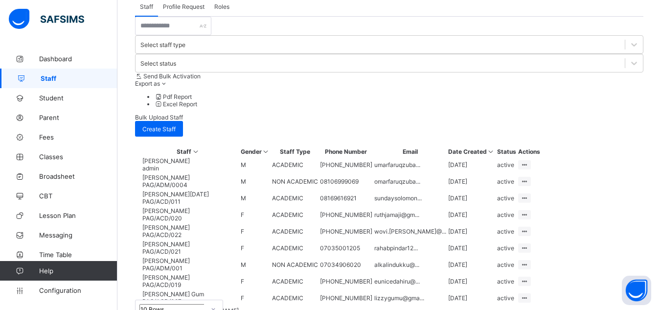
scroll to position [283, 0]
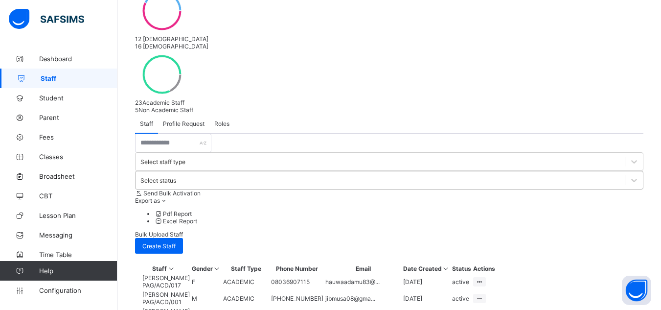
scroll to position [160, 0]
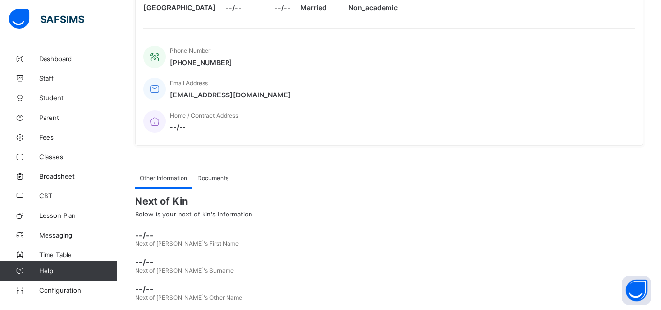
scroll to position [229, 0]
